Goal: Find specific page/section: Find specific page/section

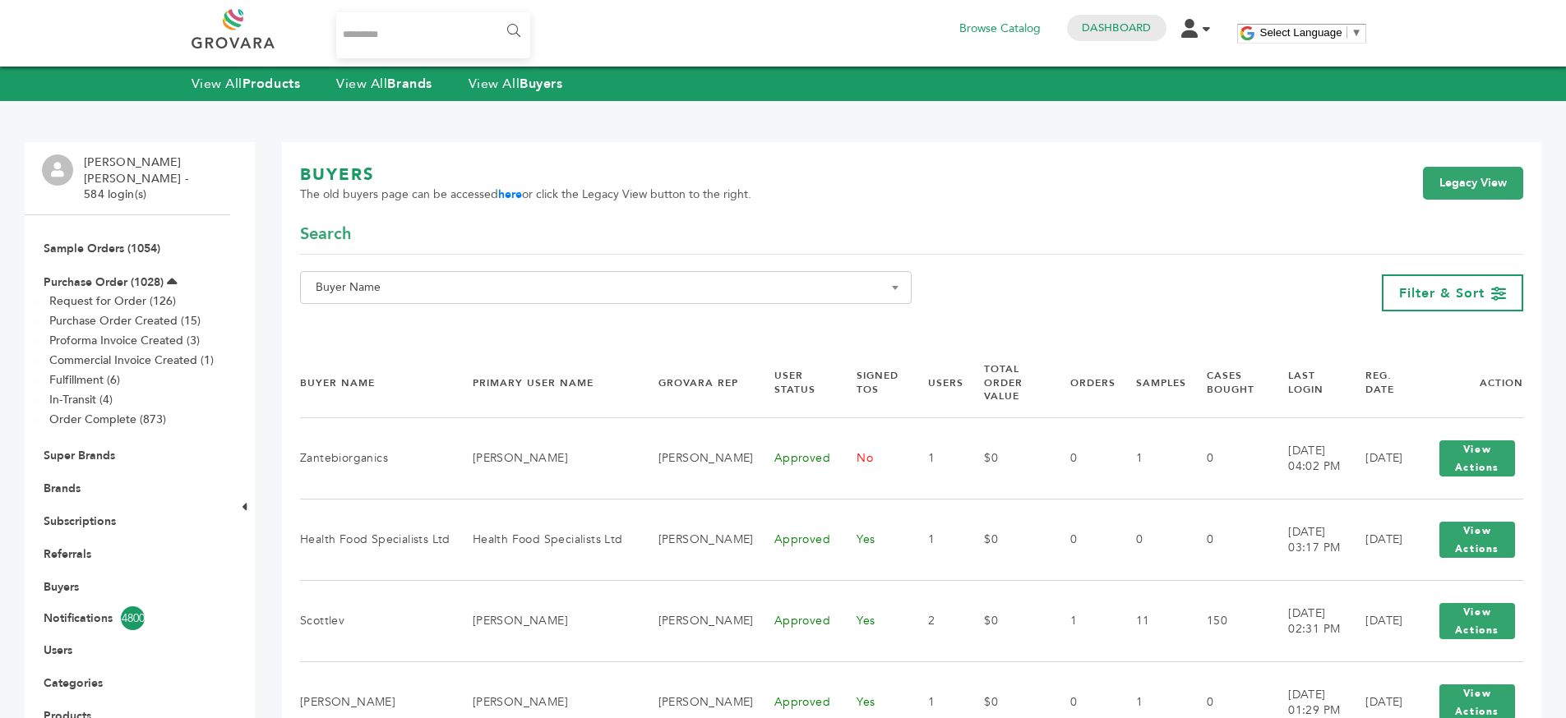
click at [1190, 279] on div "**********" at bounding box center [911, 293] width 1223 height 44
click at [754, 175] on div "BUYERS The old buyers page can be accessed here or click the Legacy View button…" at bounding box center [911, 193] width 1223 height 59
click at [788, 187] on div "BUYERS The old buyers page can be accessed here or click the Legacy View button…" at bounding box center [911, 193] width 1223 height 59
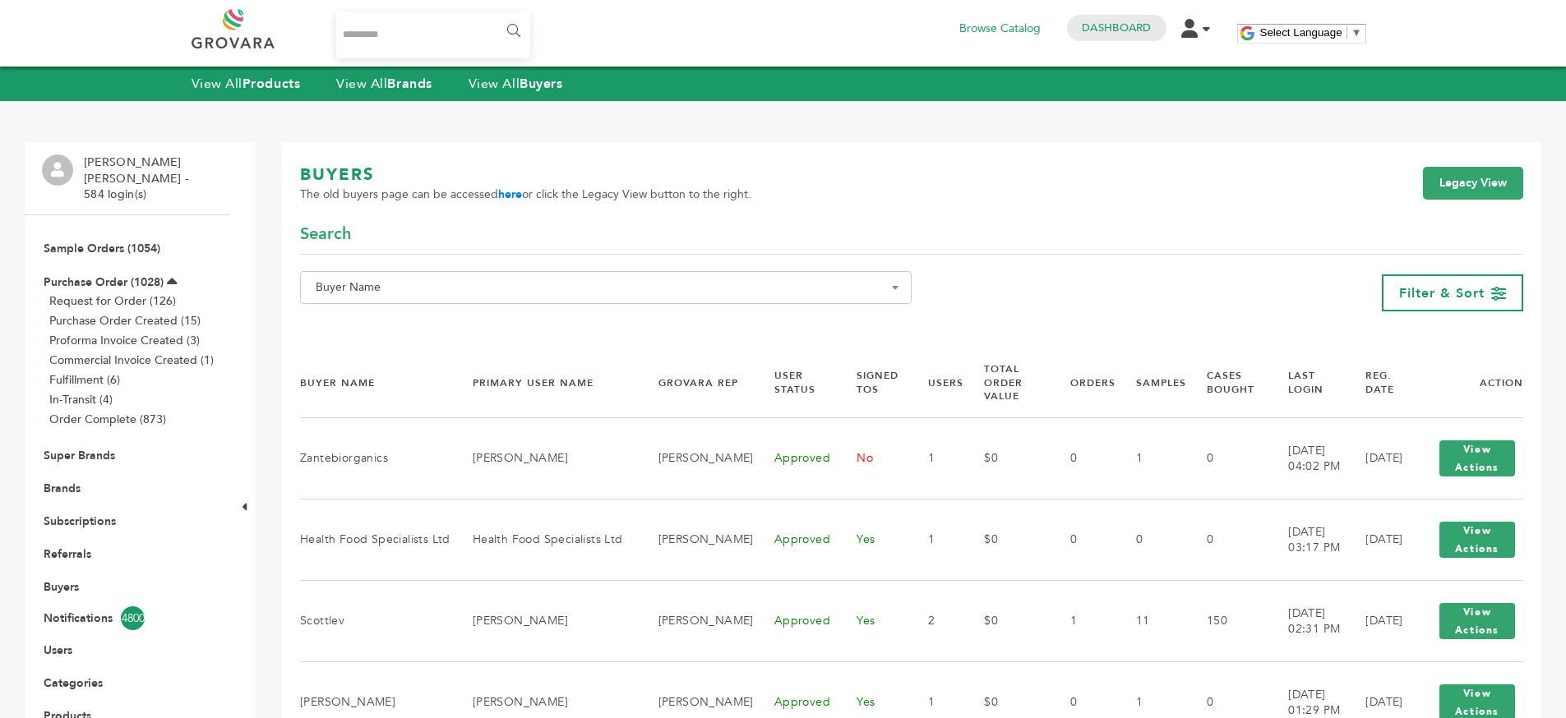
click at [788, 187] on div "BUYERS The old buyers page can be accessed here or click the Legacy View button…" at bounding box center [911, 193] width 1223 height 59
click at [837, 212] on div "BUYERS The old buyers page can be accessed here or click the Legacy View button…" at bounding box center [911, 193] width 1223 height 59
click at [869, 169] on div "BUYERS The old buyers page can be accessed here or click the Legacy View button…" at bounding box center [911, 193] width 1223 height 59
